Goal: Contribute content

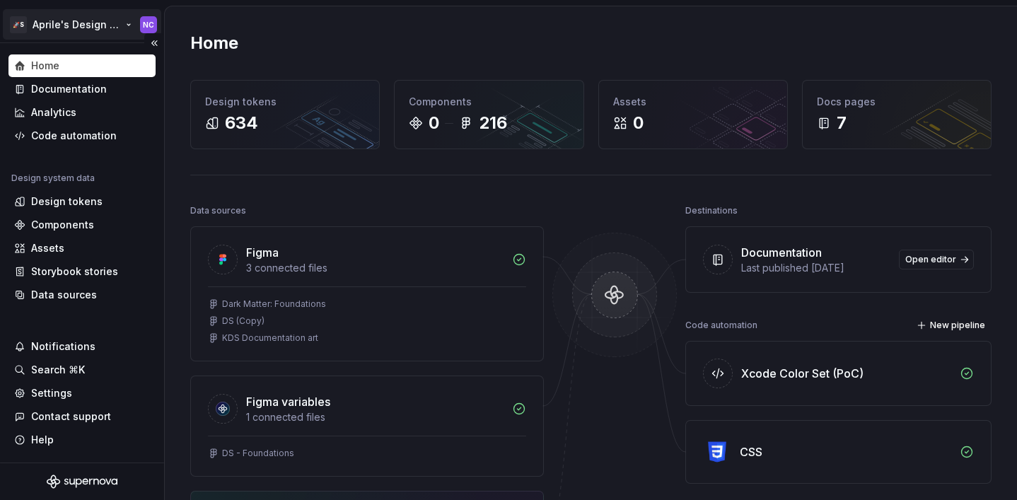
click at [87, 32] on html "🚀S Aprile's Design System NC Home Documentation Analytics Code automation Desig…" at bounding box center [508, 250] width 1017 height 500
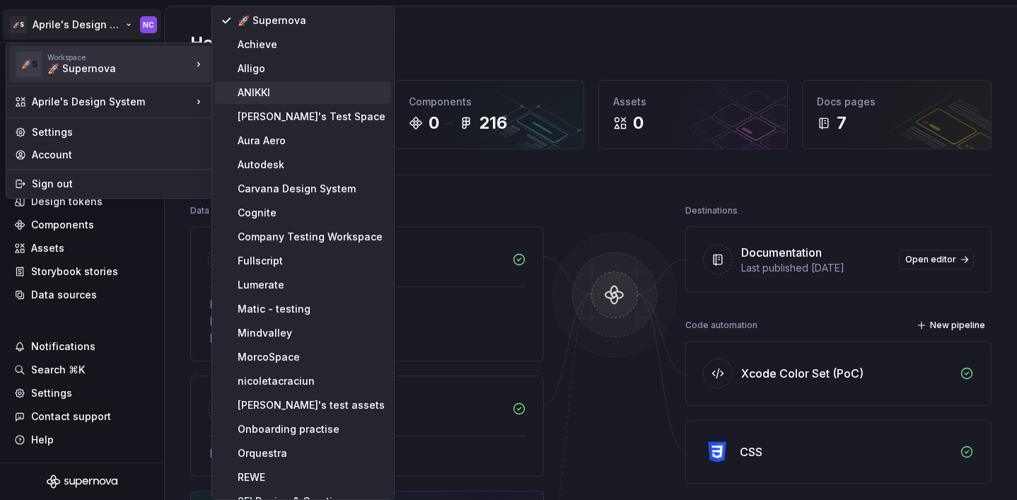
click at [259, 93] on div "ANIKKI" at bounding box center [312, 93] width 148 height 14
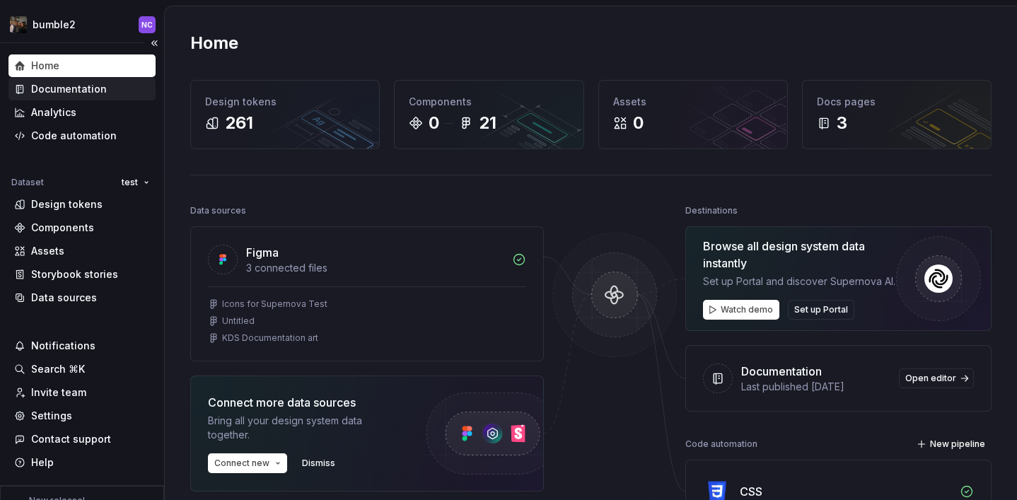
click at [83, 95] on div "Documentation" at bounding box center [69, 89] width 76 height 14
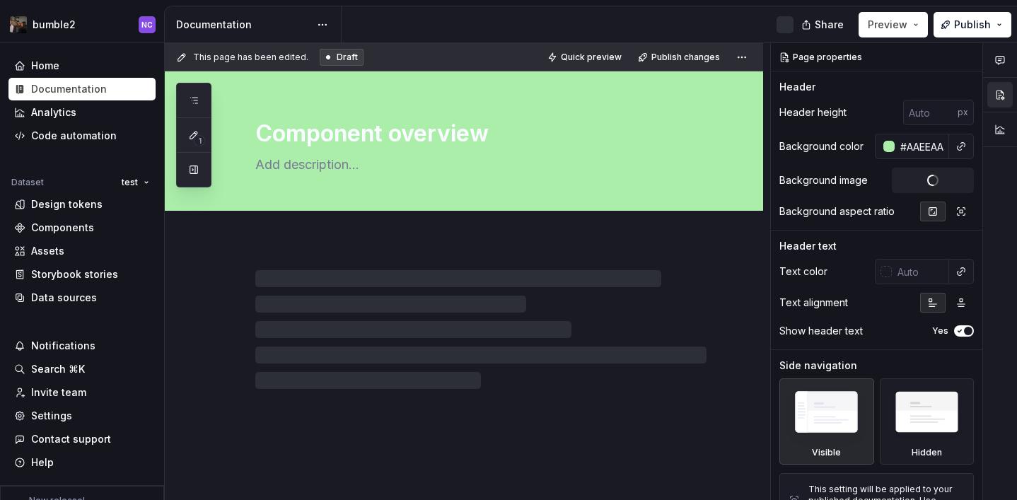
type textarea "*"
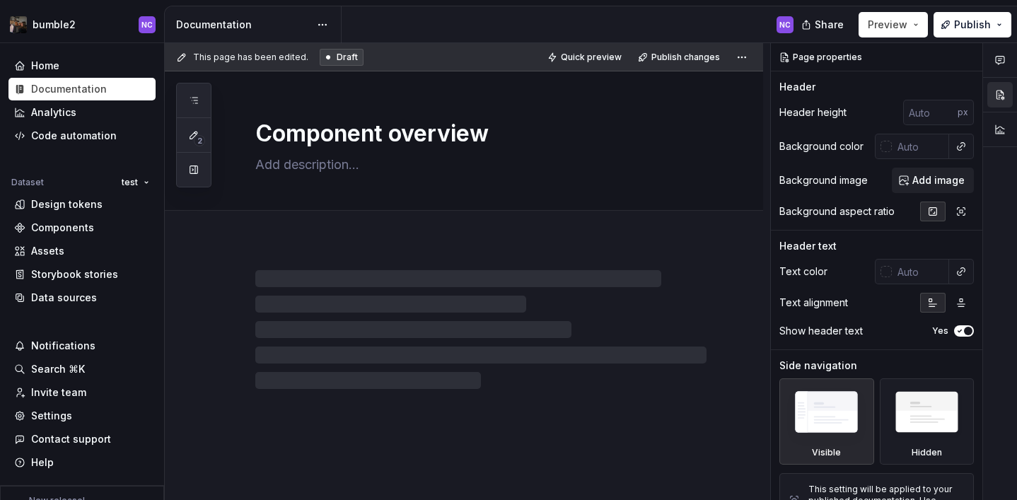
type textarea "*"
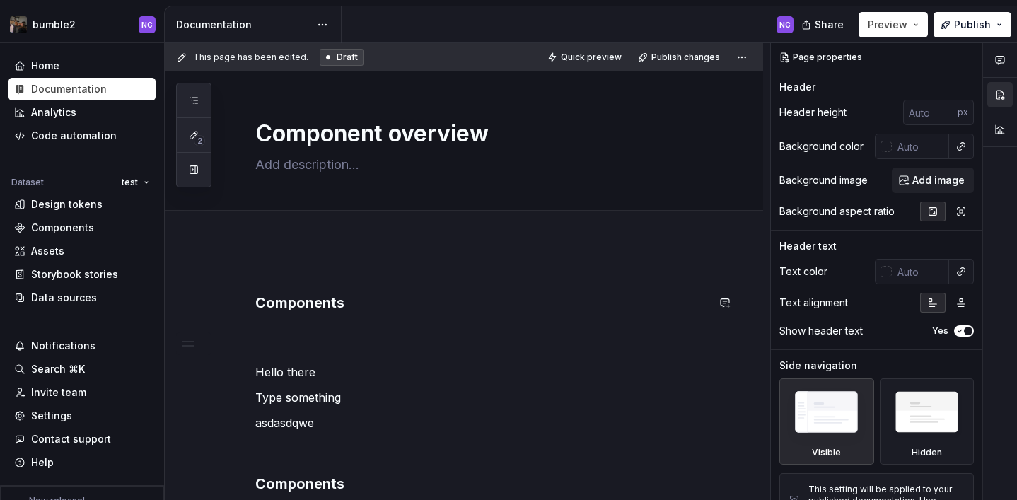
scroll to position [593, 0]
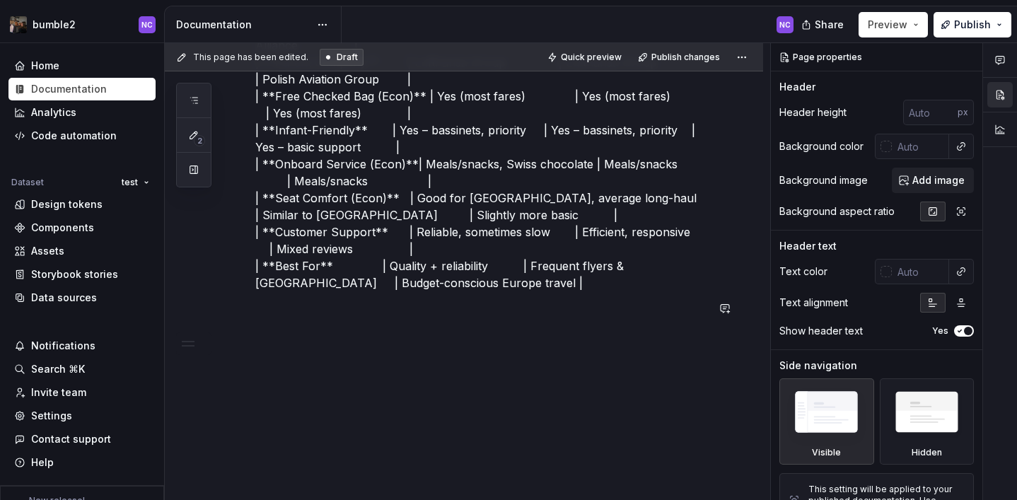
click at [366, 362] on div "Components Hello there Type something asdasdqwe Components | Feature | SWISS In…" at bounding box center [464, 75] width 599 height 852
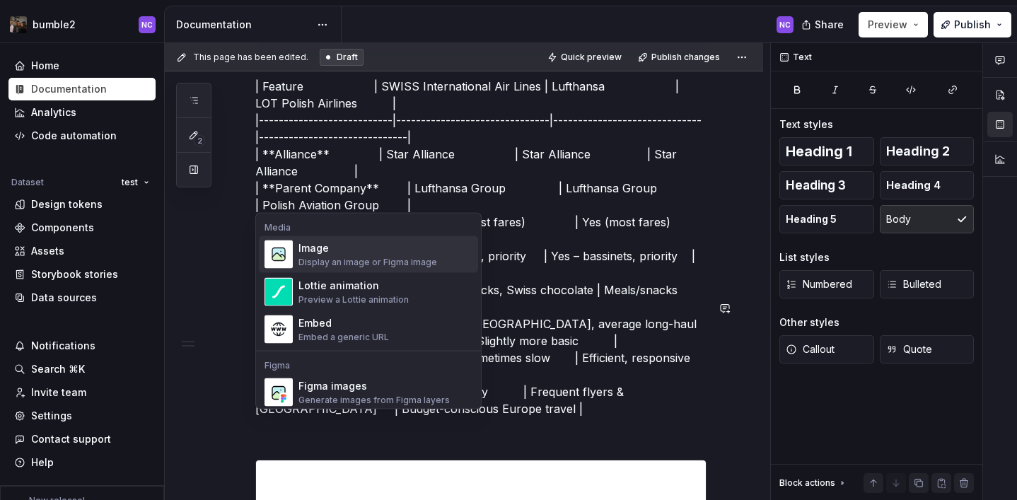
scroll to position [2183, 0]
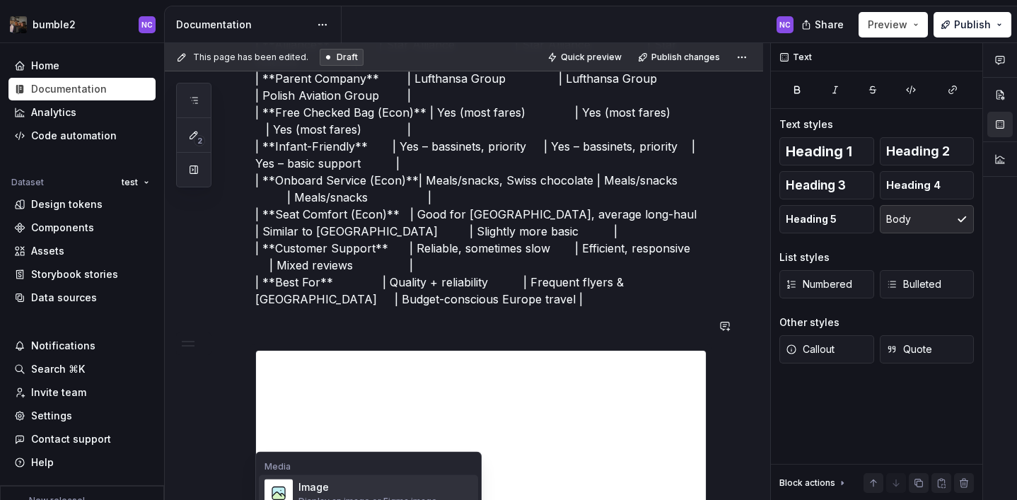
click at [332, 484] on div "Image" at bounding box center [368, 487] width 139 height 14
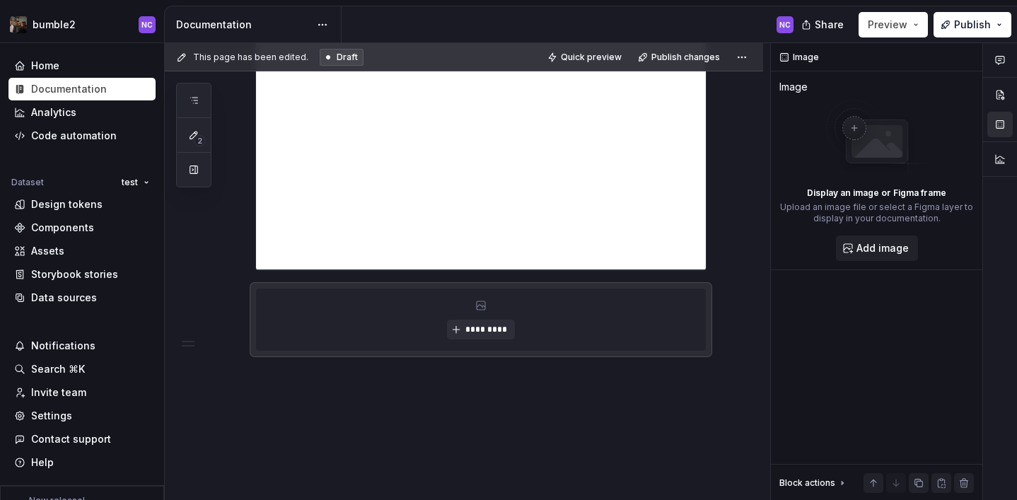
scroll to position [2566, 0]
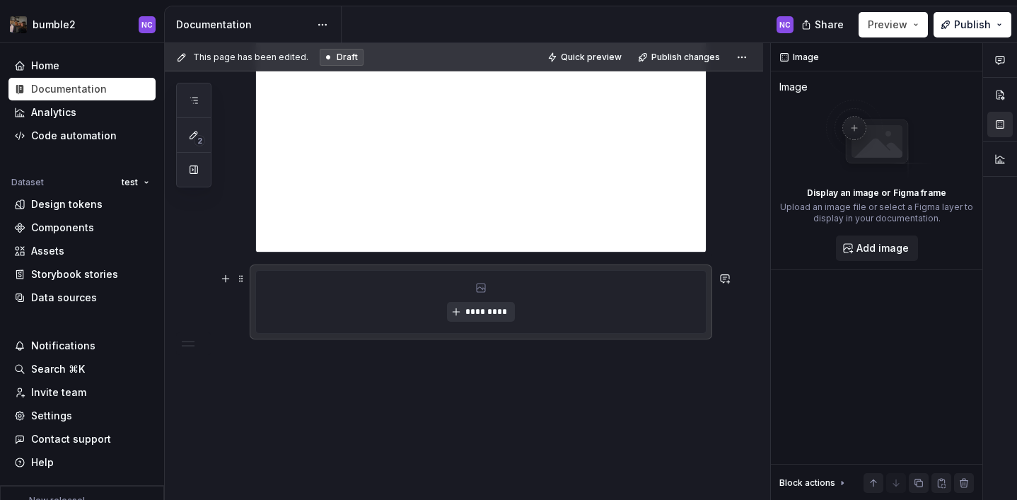
click at [485, 315] on span "*********" at bounding box center [486, 311] width 43 height 11
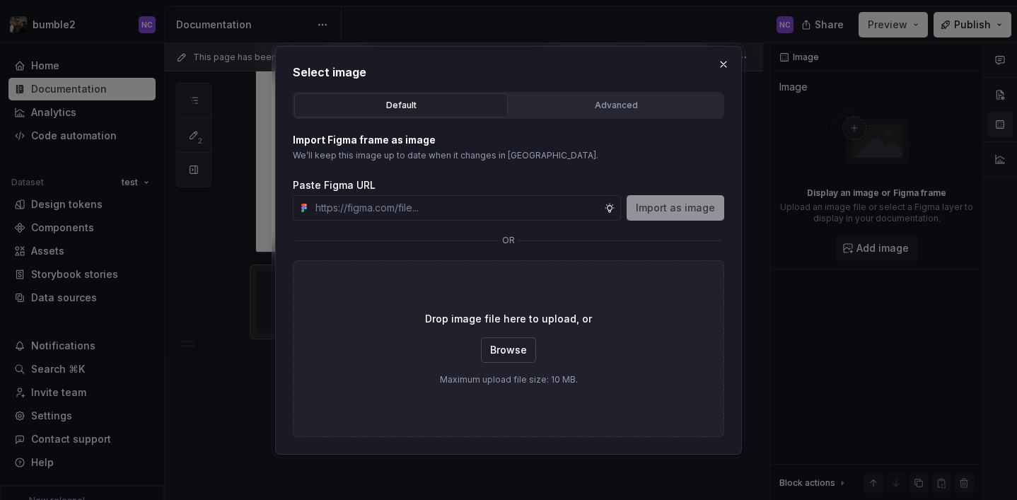
click at [506, 357] on span "Browse" at bounding box center [508, 350] width 37 height 14
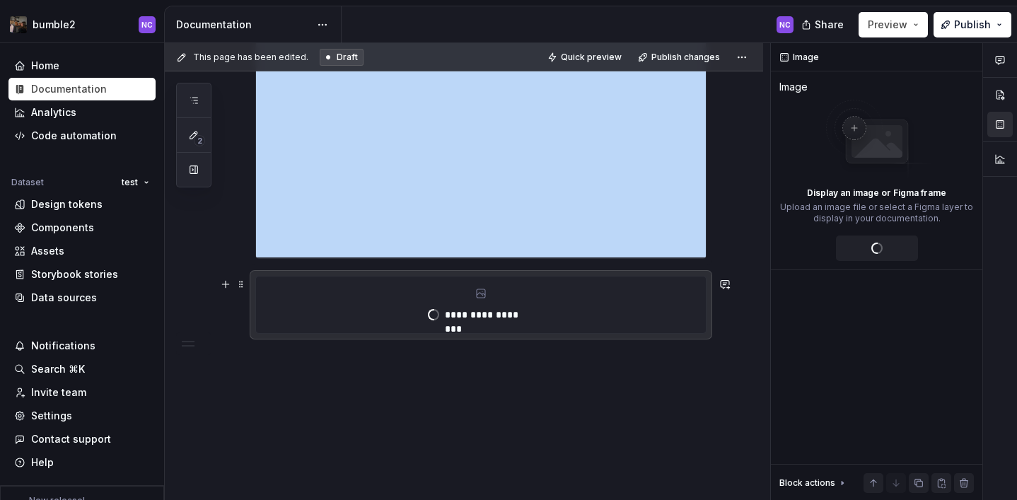
scroll to position [2517, 0]
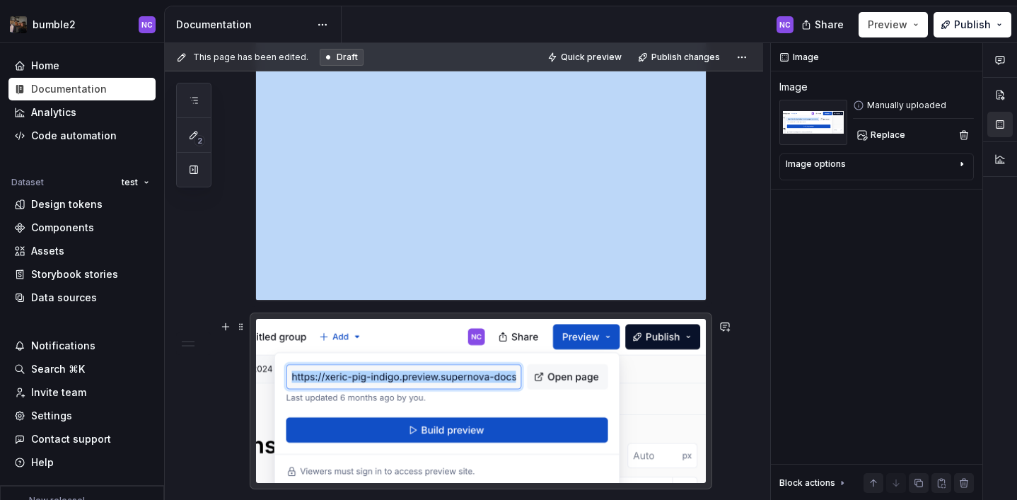
click at [499, 429] on img at bounding box center [481, 400] width 450 height 163
click at [899, 163] on div "Image options" at bounding box center [871, 166] width 171 height 17
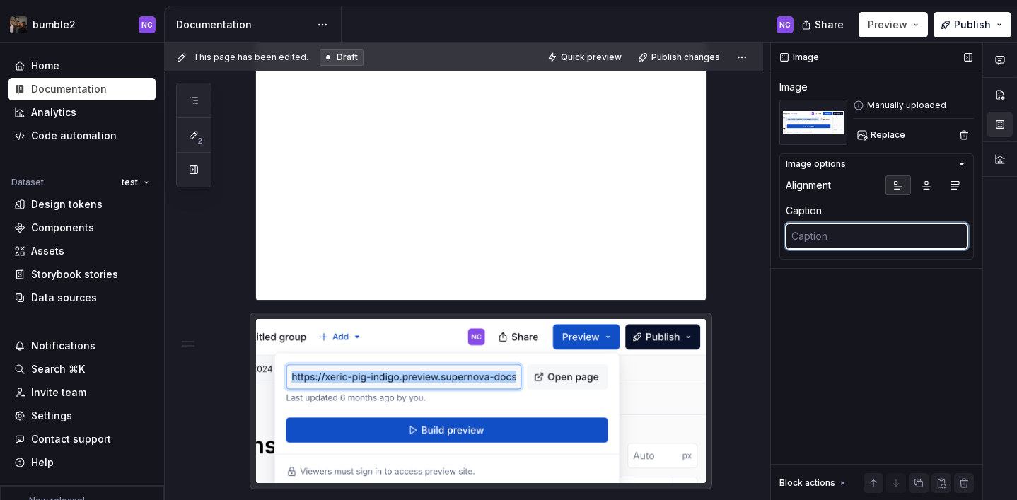
click at [873, 231] on textarea at bounding box center [877, 236] width 182 height 25
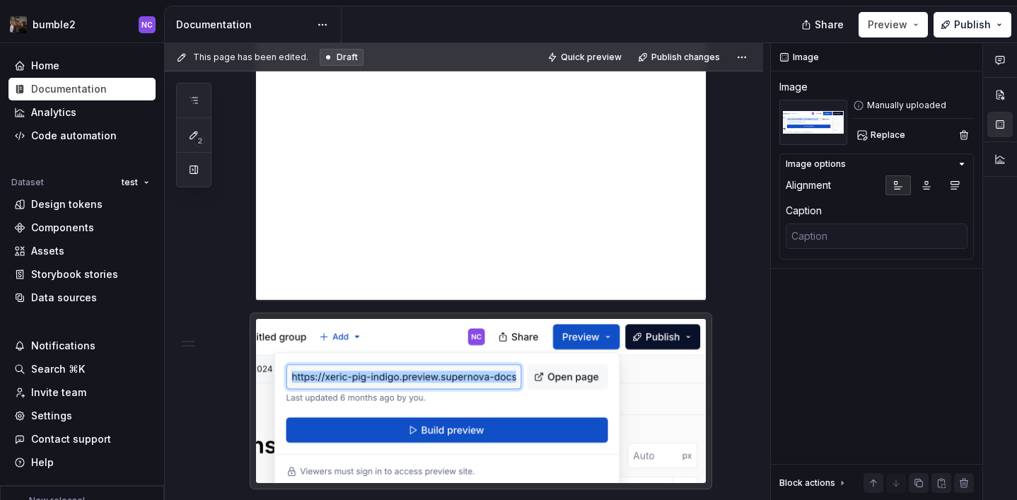
type textarea "*"
